Goal: Task Accomplishment & Management: Manage account settings

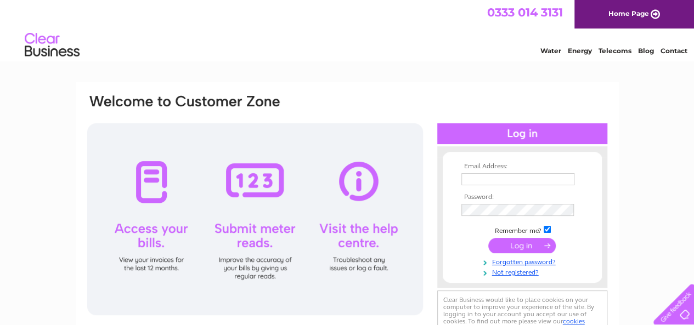
type input "suppliers@moteestates.co.uk"
click at [525, 243] on input "submit" at bounding box center [521, 245] width 67 height 15
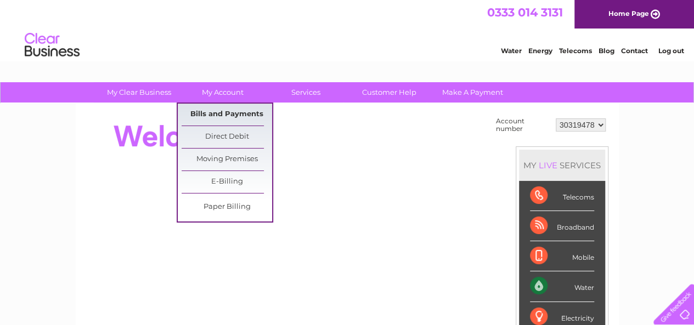
click at [212, 111] on link "Bills and Payments" at bounding box center [227, 115] width 90 height 22
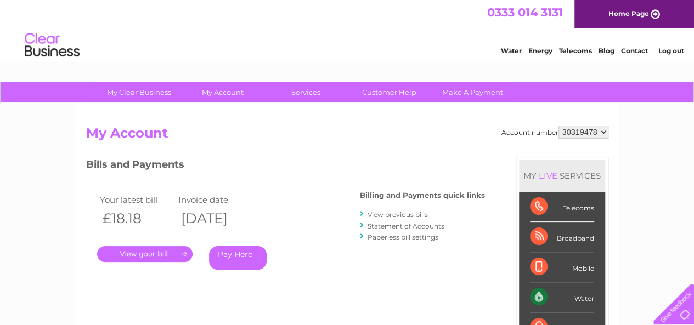
click at [150, 251] on link "." at bounding box center [144, 254] width 95 height 16
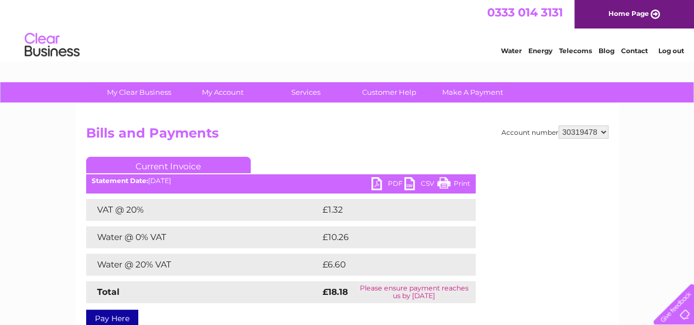
click at [383, 182] on link "PDF" at bounding box center [387, 185] width 33 height 16
click at [673, 50] on link "Log out" at bounding box center [671, 51] width 26 height 8
